Goal: Transaction & Acquisition: Subscribe to service/newsletter

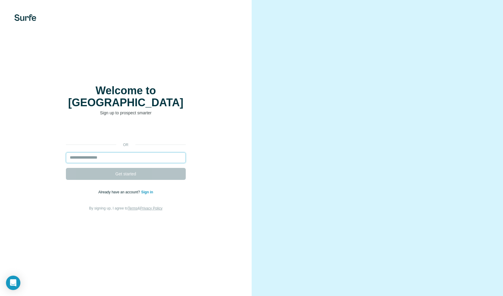
click at [76, 153] on input "email" at bounding box center [126, 158] width 120 height 11
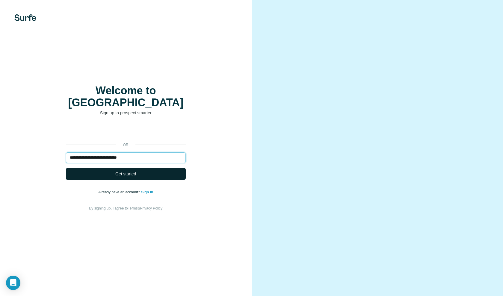
type input "**********"
click at [125, 171] on span "Get started" at bounding box center [125, 174] width 21 height 6
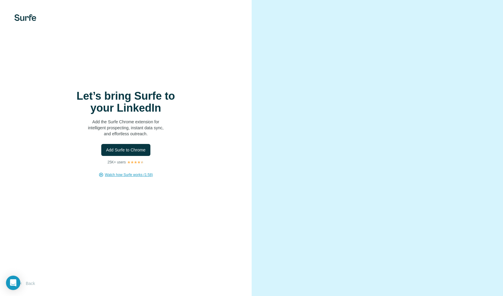
click at [140, 175] on span "Watch how Surfe works (1:58)" at bounding box center [129, 174] width 48 height 5
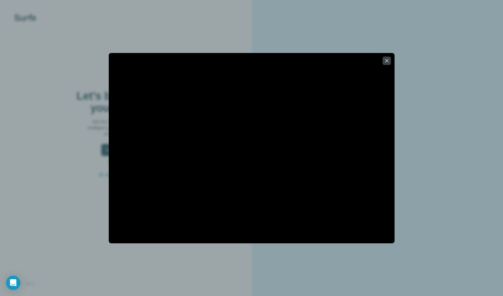
click at [105, 172] on button "Watch how Surfe works (1:58)" at bounding box center [129, 174] width 48 height 5
drag, startPoint x: 320, startPoint y: 56, endPoint x: 323, endPoint y: 48, distance: 9.2
click at [323, 47] on div at bounding box center [251, 148] width 503 height 296
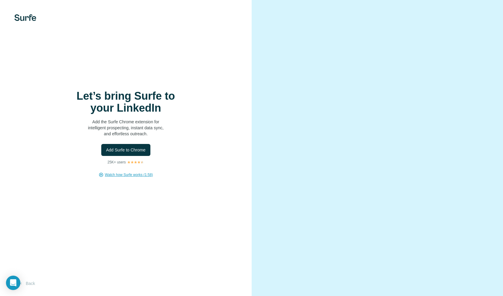
click at [131, 174] on span "Watch how Surfe works (1:58)" at bounding box center [129, 174] width 48 height 5
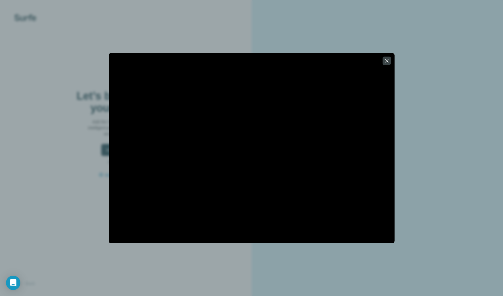
click at [388, 61] on icon "button" at bounding box center [387, 61] width 6 height 6
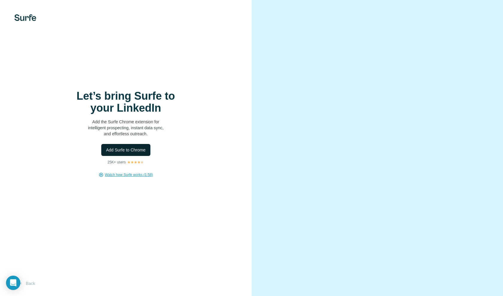
click at [128, 149] on span "Add Surfe to Chrome" at bounding box center [126, 150] width 40 height 6
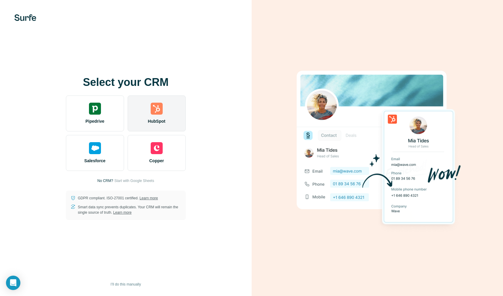
click at [158, 109] on img at bounding box center [157, 109] width 12 height 12
